Goal: Transaction & Acquisition: Purchase product/service

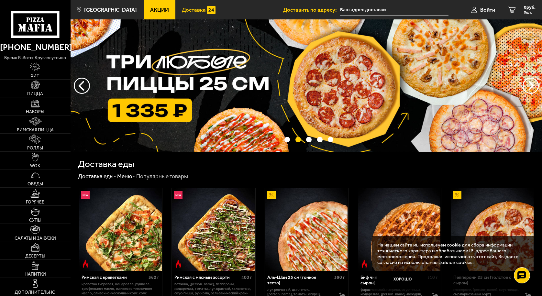
click at [186, 9] on span "Доставка" at bounding box center [194, 10] width 24 height 6
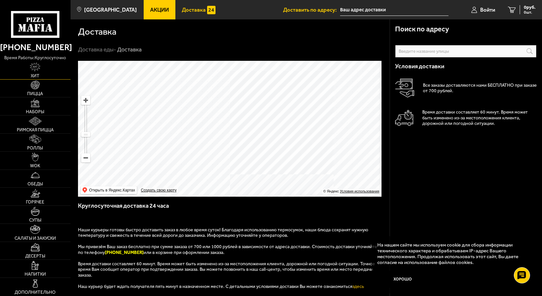
click at [35, 69] on img at bounding box center [35, 66] width 11 height 9
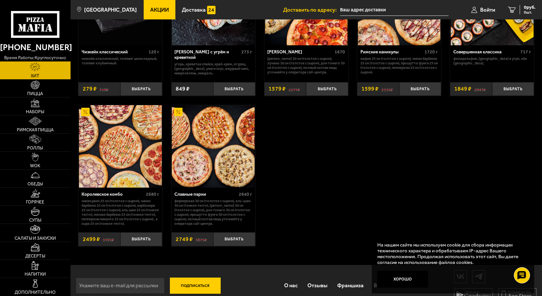
scroll to position [410, 0]
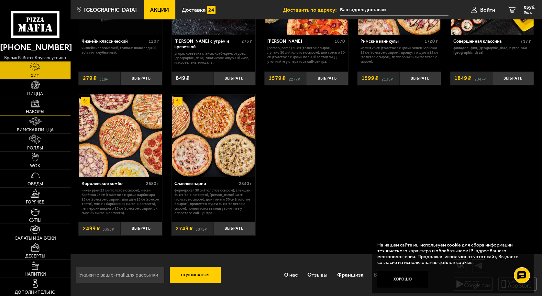
click at [35, 110] on span "Наборы" at bounding box center [35, 112] width 18 height 5
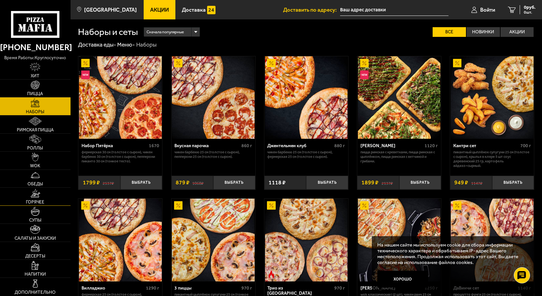
click at [35, 197] on img at bounding box center [35, 193] width 10 height 9
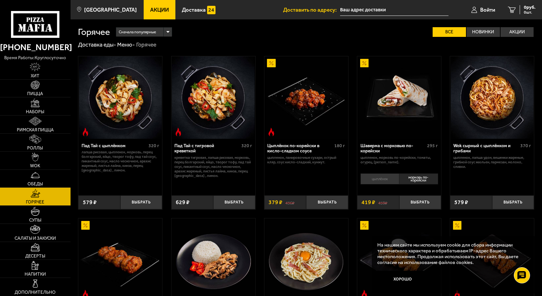
click at [380, 179] on li "цыплёнок" at bounding box center [380, 179] width 39 height 11
click at [418, 180] on li "морковь по-корейски" at bounding box center [418, 179] width 39 height 11
click at [380, 179] on li "цыплёнок" at bounding box center [380, 179] width 39 height 11
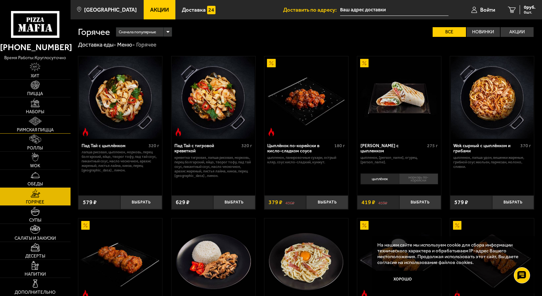
click at [37, 124] on img at bounding box center [35, 121] width 13 height 9
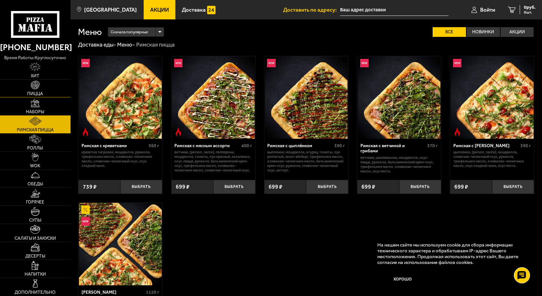
click at [34, 87] on img at bounding box center [35, 85] width 9 height 9
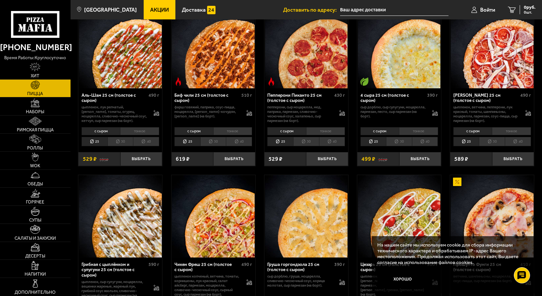
scroll to position [65, 0]
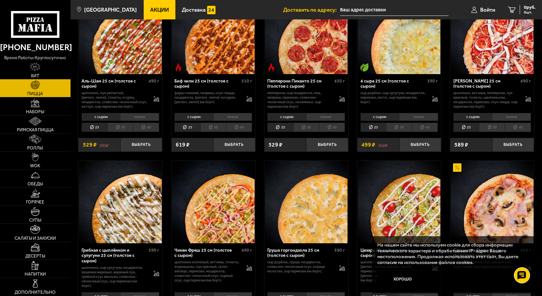
click at [34, 67] on img at bounding box center [35, 66] width 11 height 9
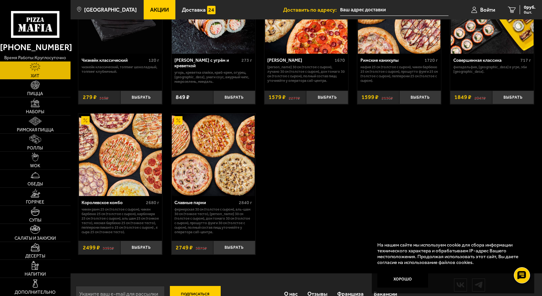
scroll to position [410, 0]
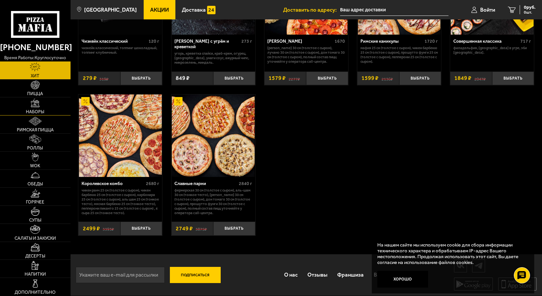
click at [36, 107] on img at bounding box center [35, 103] width 9 height 9
